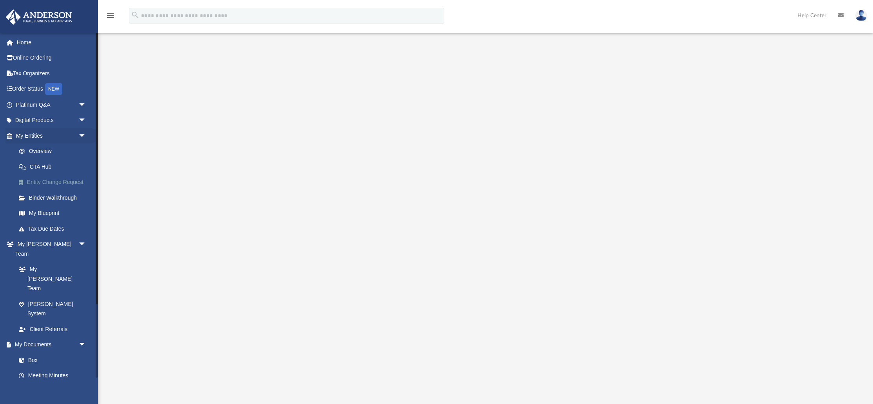
click at [43, 183] on link "Entity Change Request" at bounding box center [54, 182] width 87 height 16
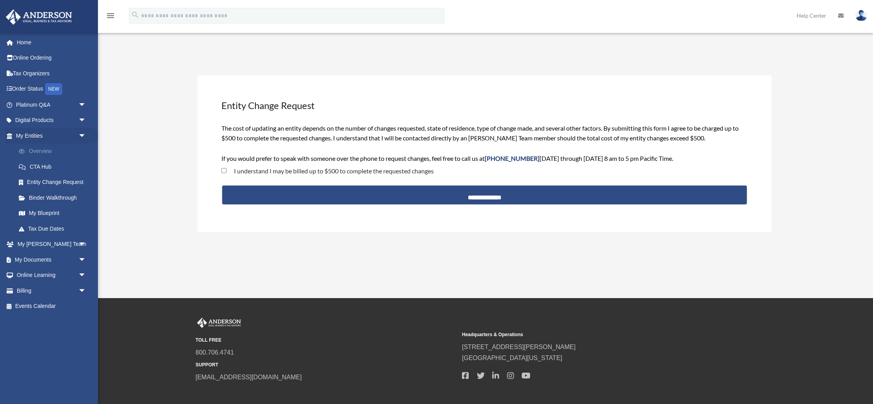
click at [37, 156] on link "Overview" at bounding box center [54, 151] width 87 height 16
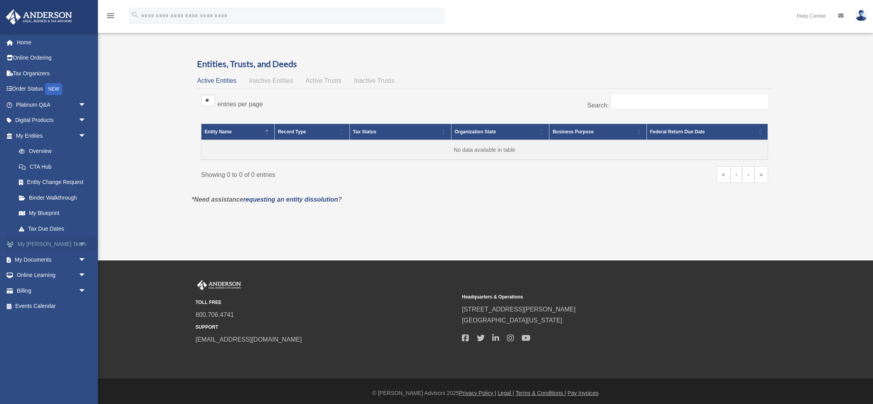
click at [58, 245] on link "My [PERSON_NAME] Team arrow_drop_down" at bounding box center [51, 244] width 92 height 16
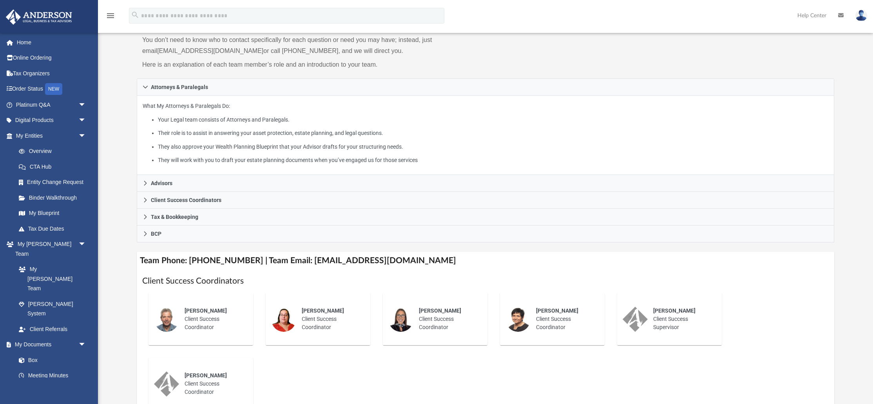
scroll to position [78, 0]
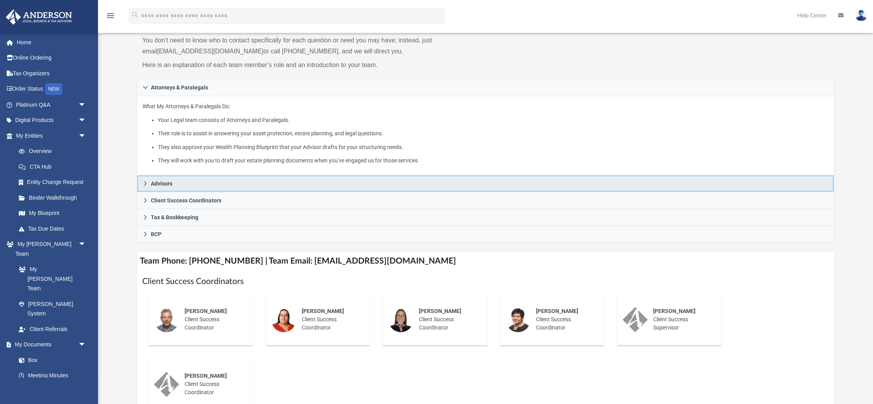
click at [146, 184] on icon at bounding box center [145, 183] width 5 height 5
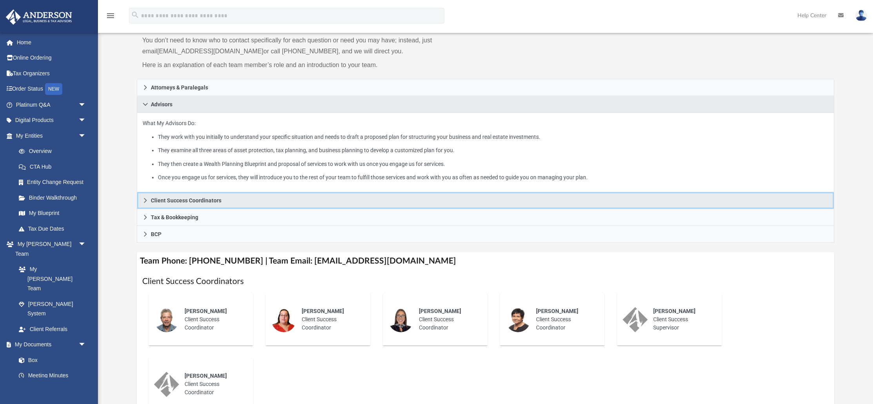
click at [143, 199] on icon at bounding box center [145, 199] width 5 height 5
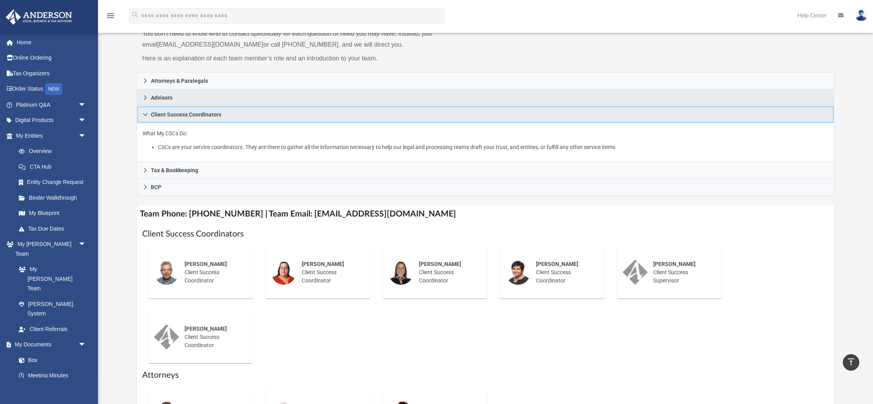
scroll to position [84, 0]
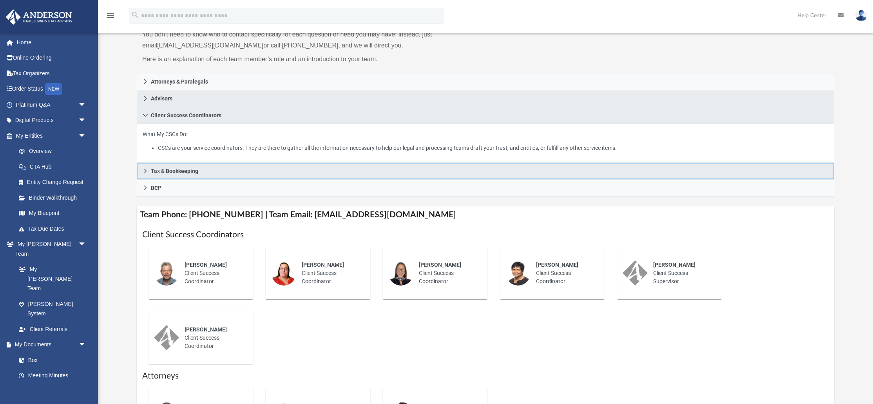
click at [142, 171] on link "Tax & Bookkeeping" at bounding box center [485, 171] width 697 height 17
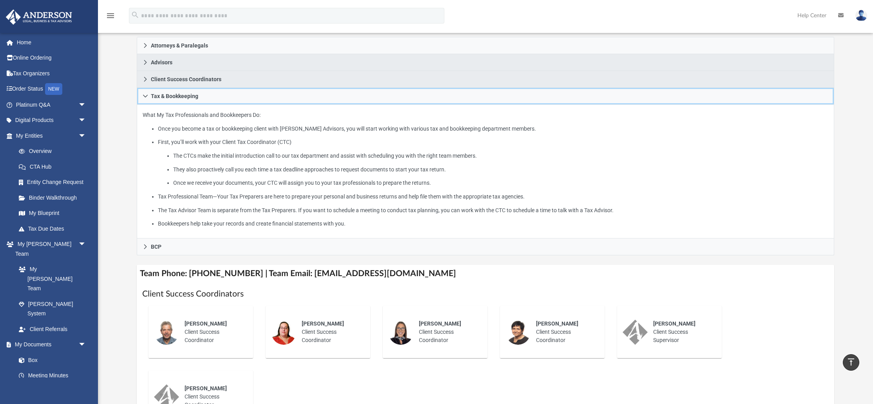
scroll to position [134, 0]
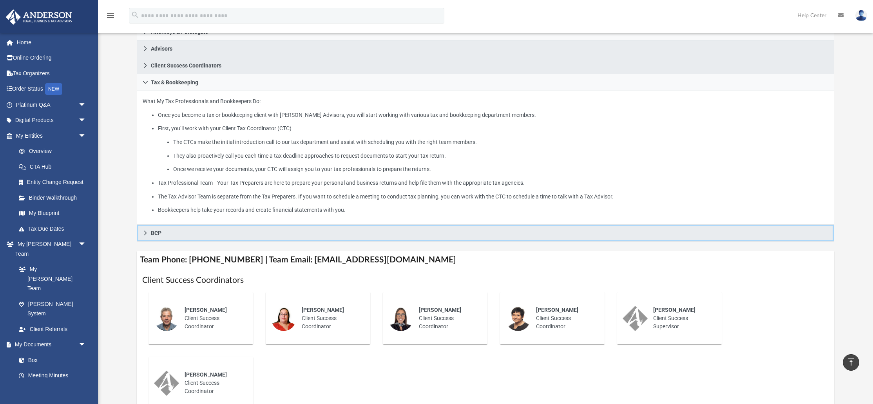
click at [287, 225] on link "BCP" at bounding box center [485, 233] width 697 height 17
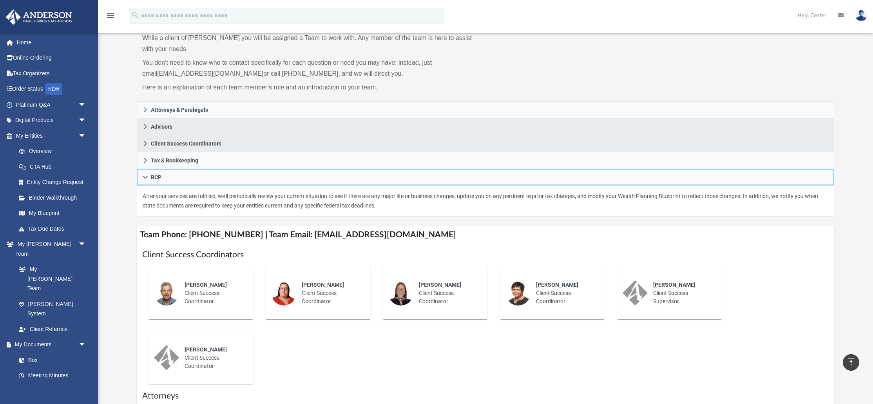
scroll to position [0, 0]
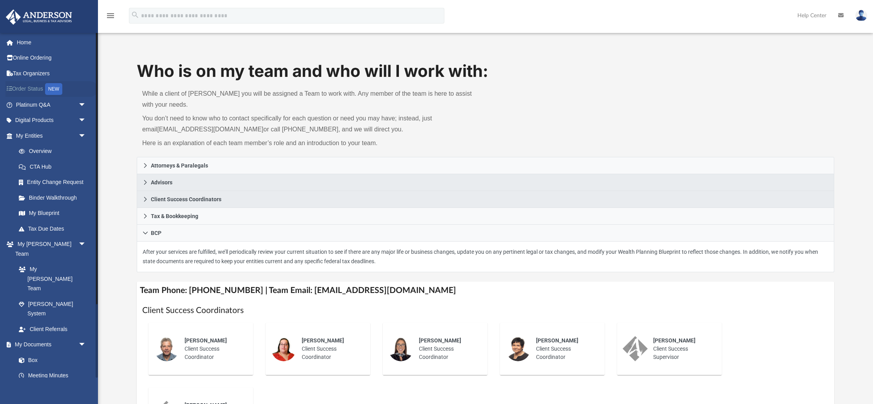
click at [30, 90] on link "Order Status NEW" at bounding box center [51, 89] width 92 height 16
